Goal: Information Seeking & Learning: Learn about a topic

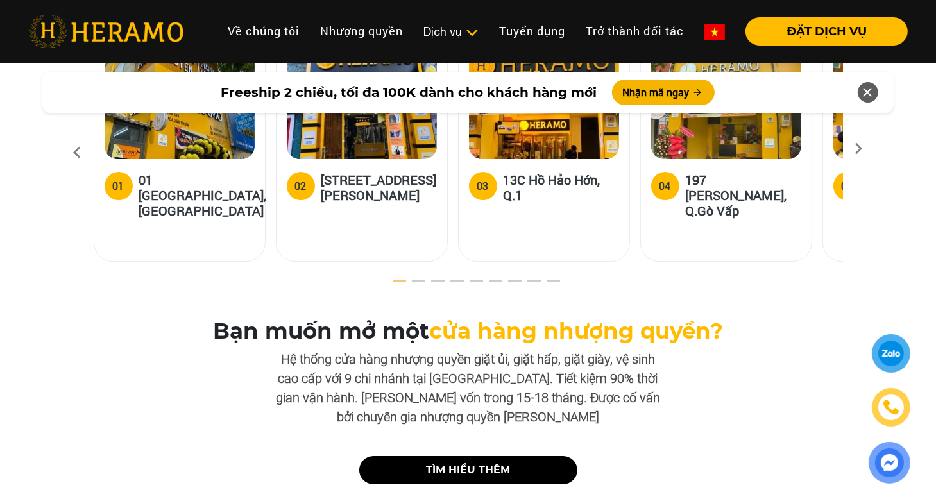
scroll to position [3914, 0]
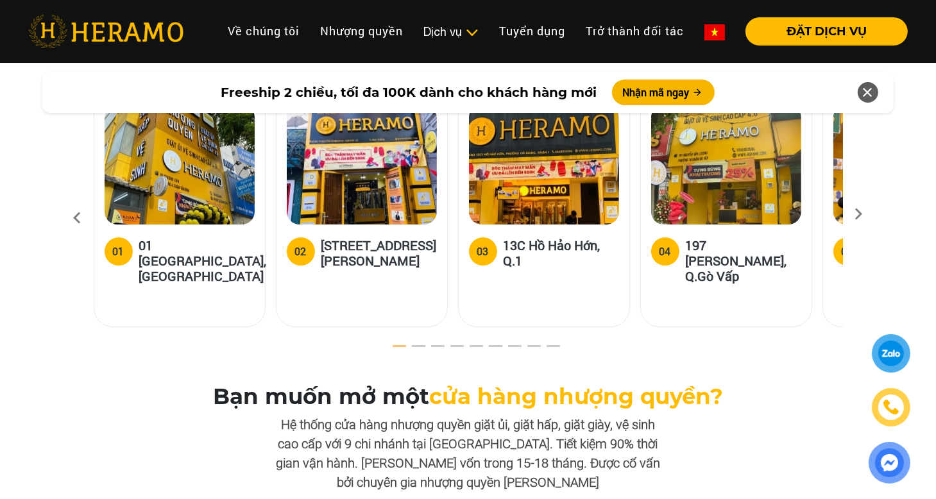
click at [367, 237] on h5 "[STREET_ADDRESS][PERSON_NAME]" at bounding box center [378, 252] width 115 height 31
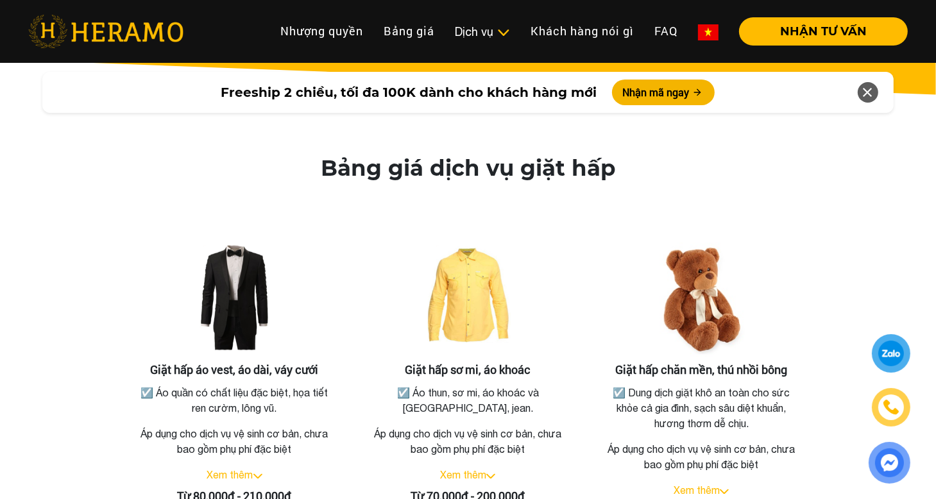
scroll to position [2374, 0]
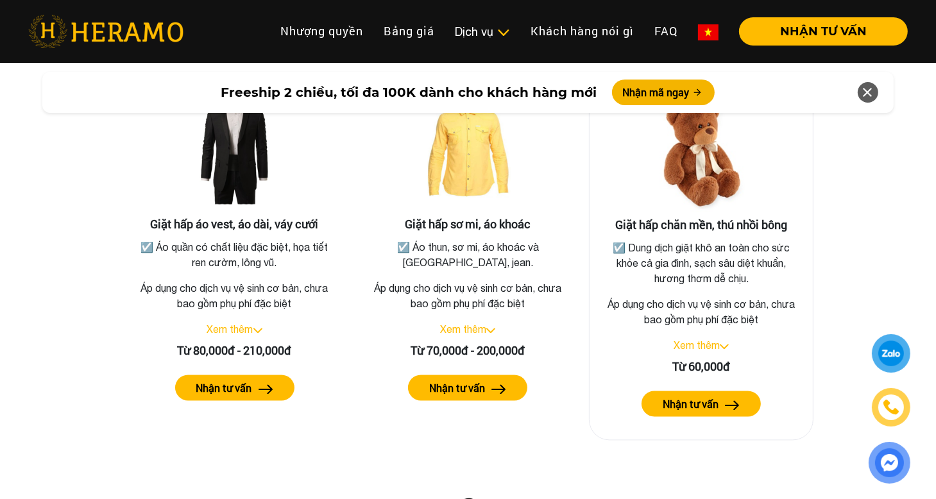
click at [715, 339] on link "Xem thêm" at bounding box center [697, 345] width 46 height 12
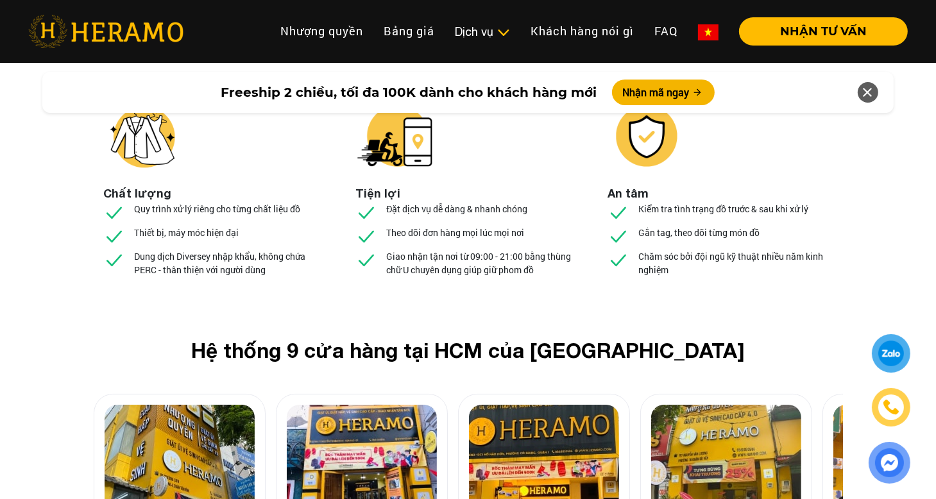
scroll to position [4811, 0]
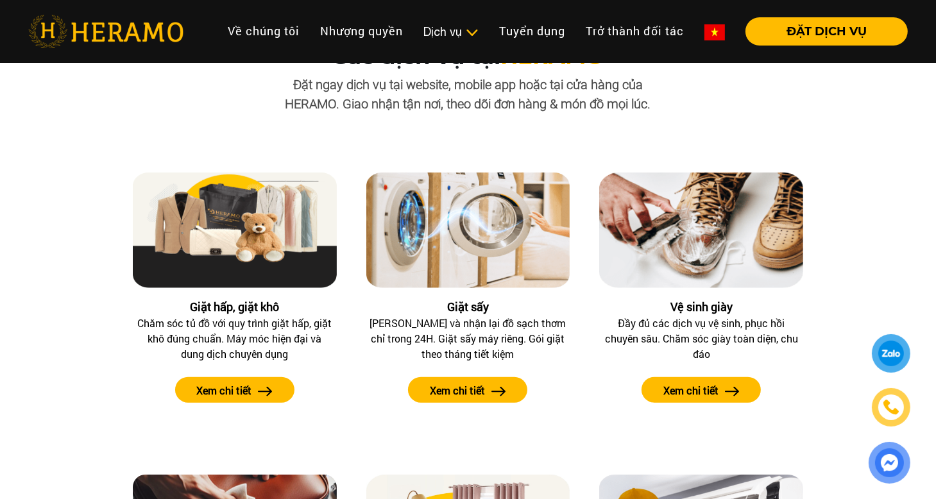
scroll to position [1219, 0]
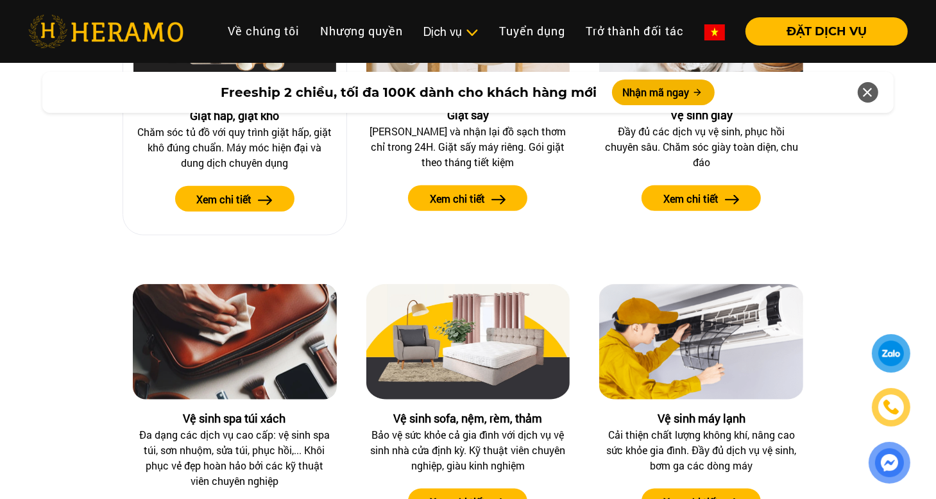
click at [272, 196] on img at bounding box center [265, 201] width 15 height 10
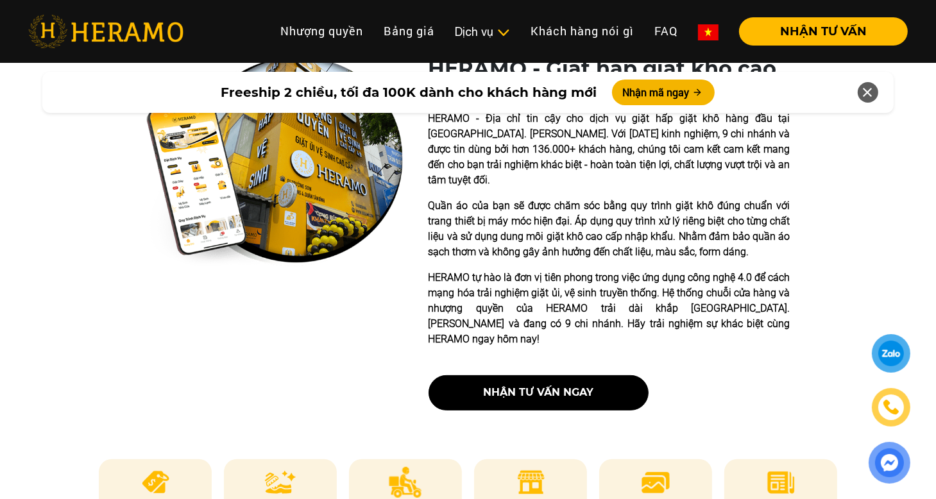
scroll to position [449, 0]
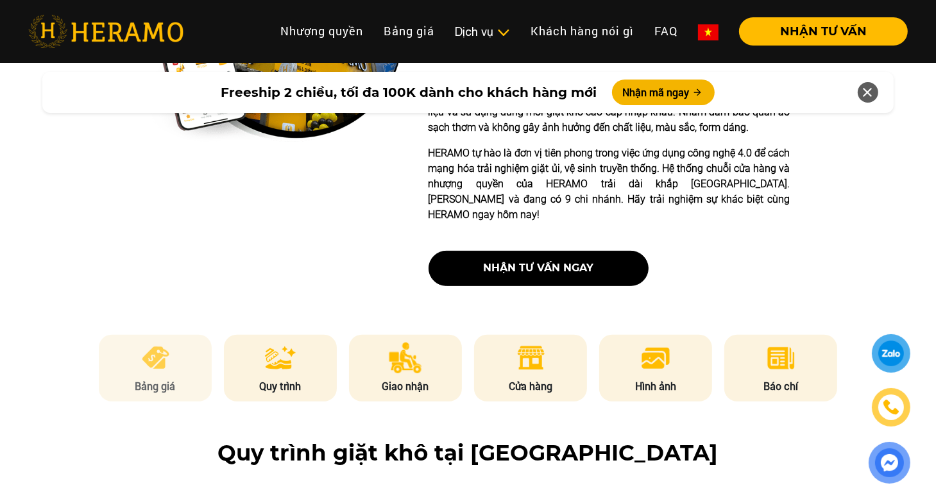
click at [141, 343] on img at bounding box center [155, 358] width 31 height 31
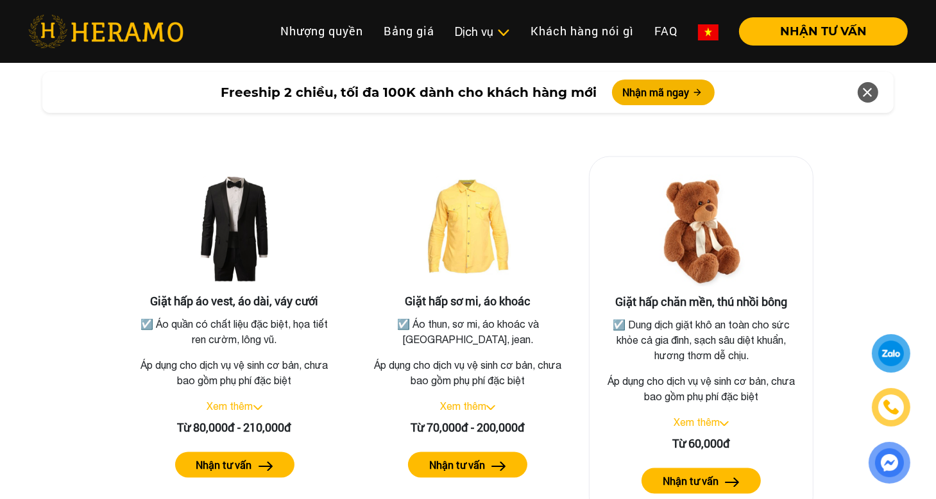
scroll to position [2430, 0]
